Goal: Information Seeking & Learning: Learn about a topic

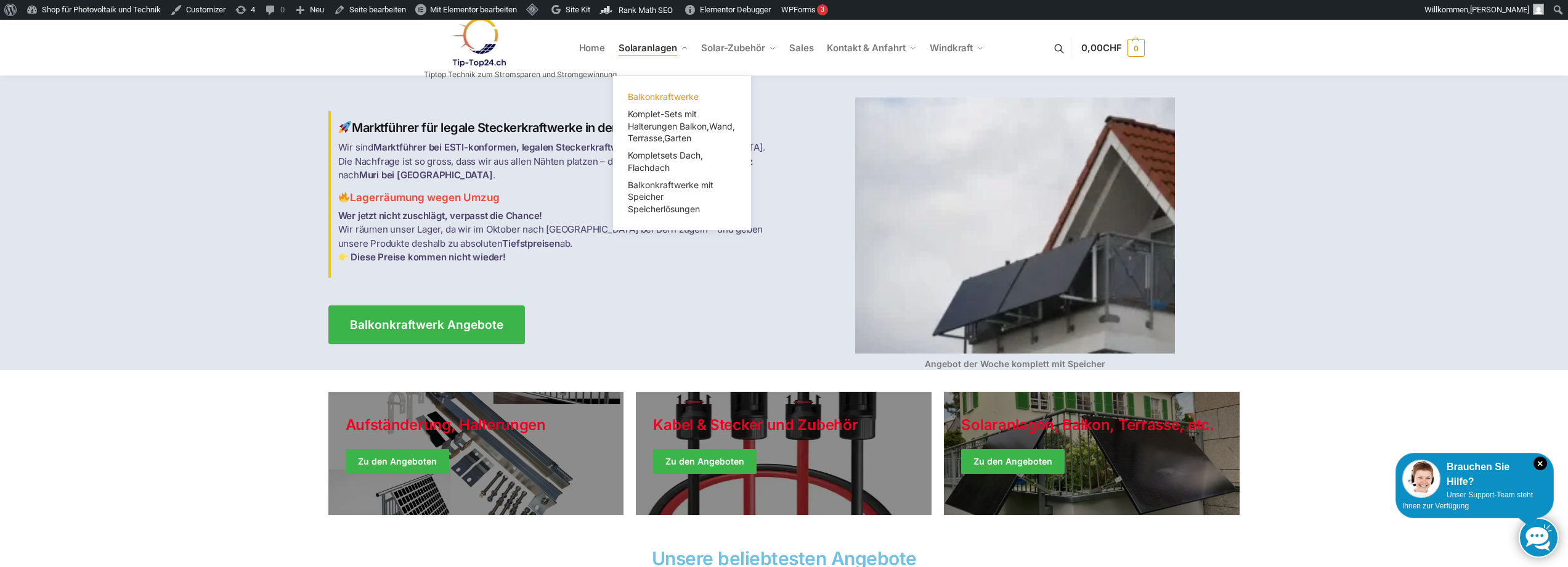
click at [661, 92] on span "Balkonkraftwerke" at bounding box center [663, 97] width 71 height 10
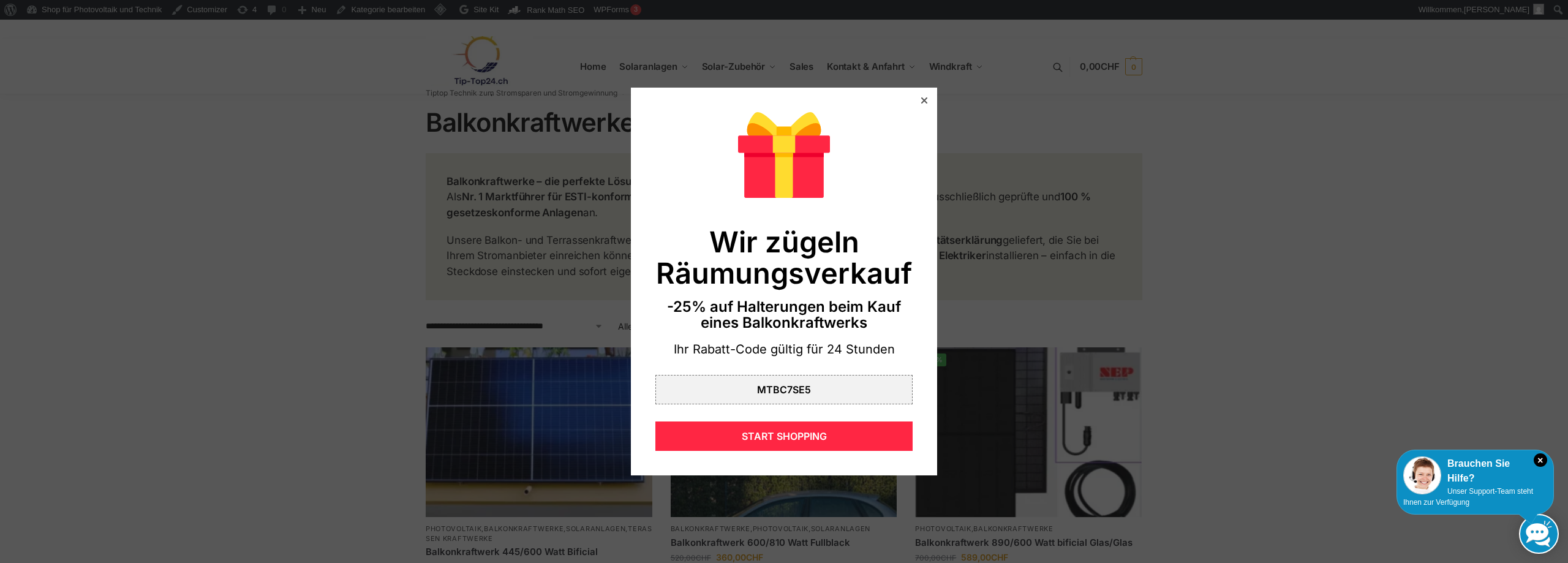
click at [919, 99] on div at bounding box center [924, 100] width 11 height 11
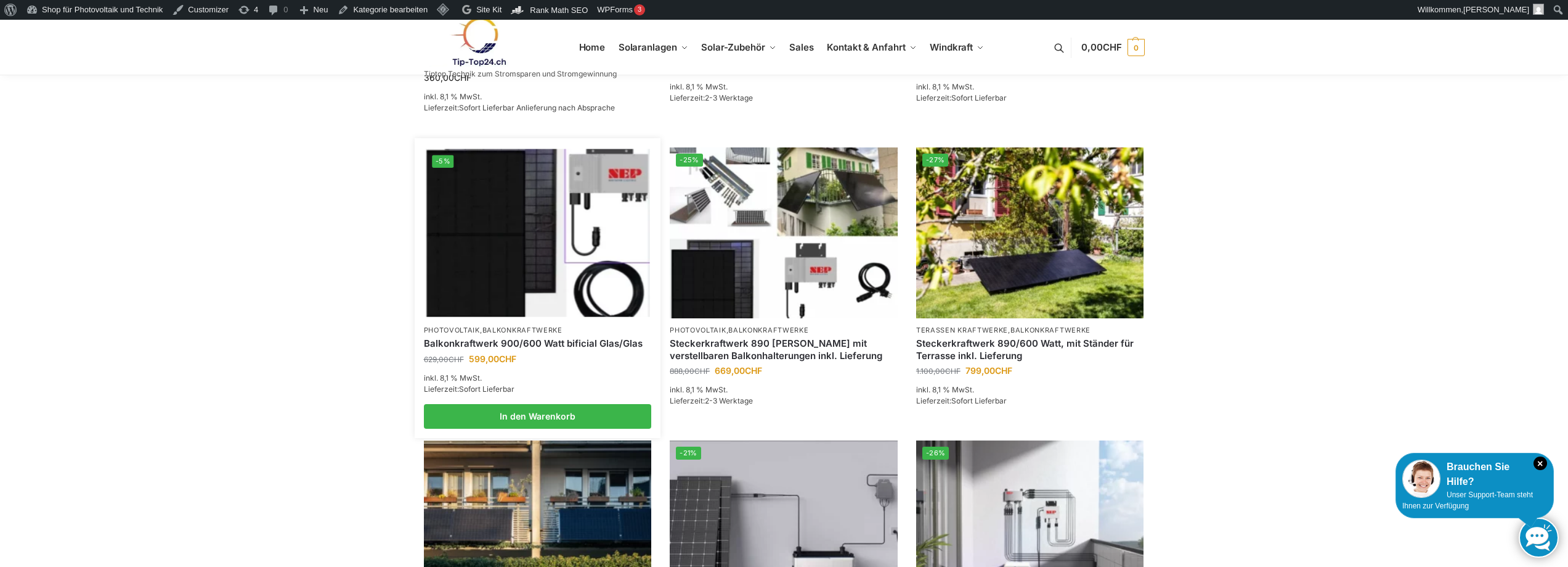
scroll to position [247, 0]
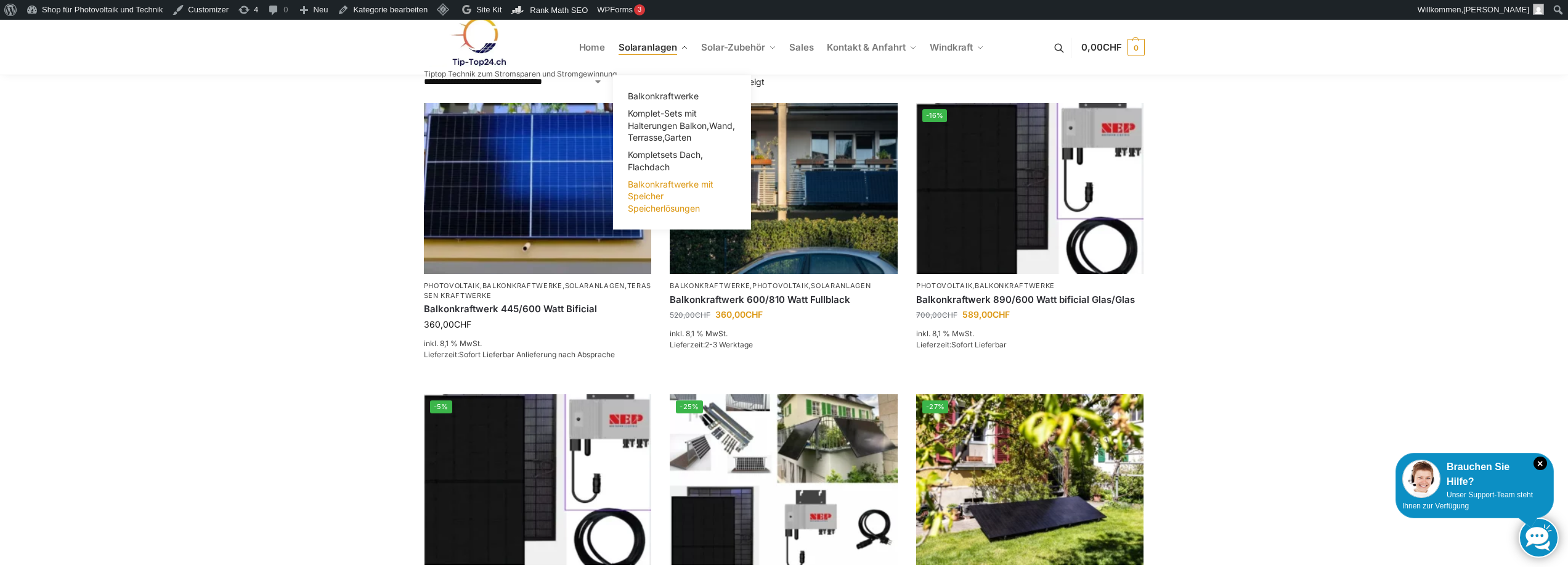
click at [662, 197] on span "Balkonkraftwerke mit Speicher Speicherlösungen" at bounding box center [671, 196] width 86 height 34
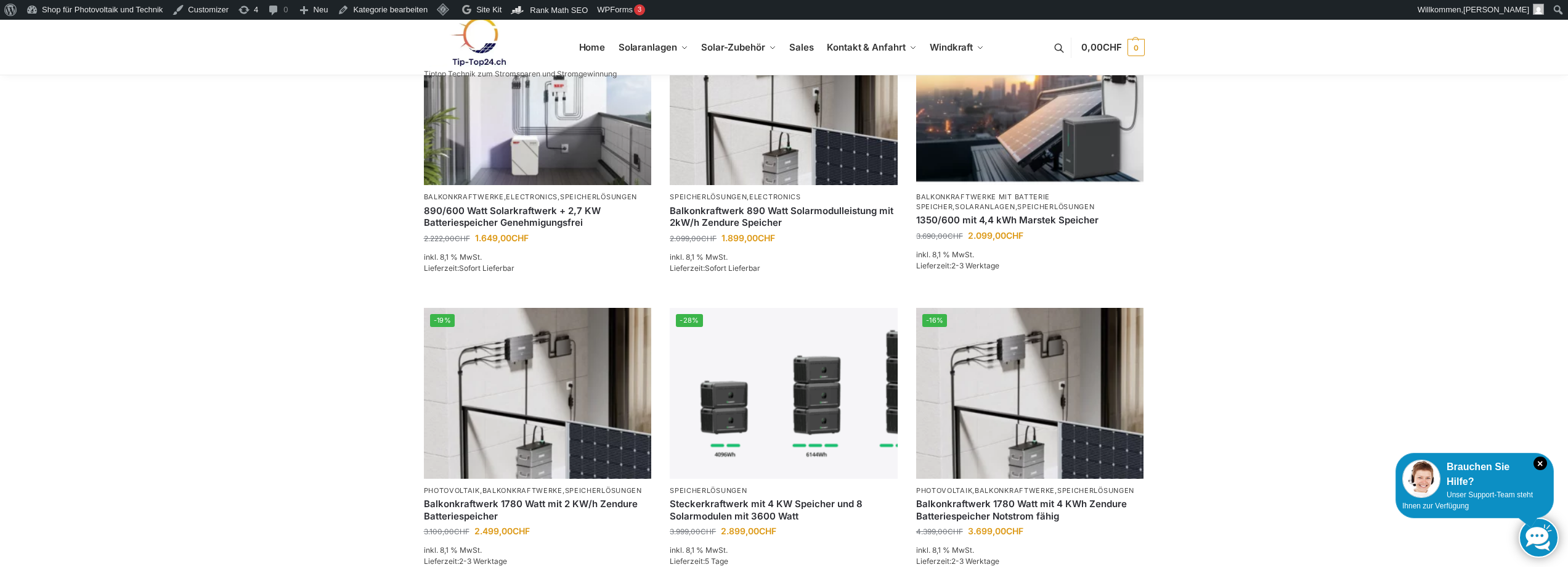
scroll to position [1218, 0]
